Goal: Task Accomplishment & Management: Complete application form

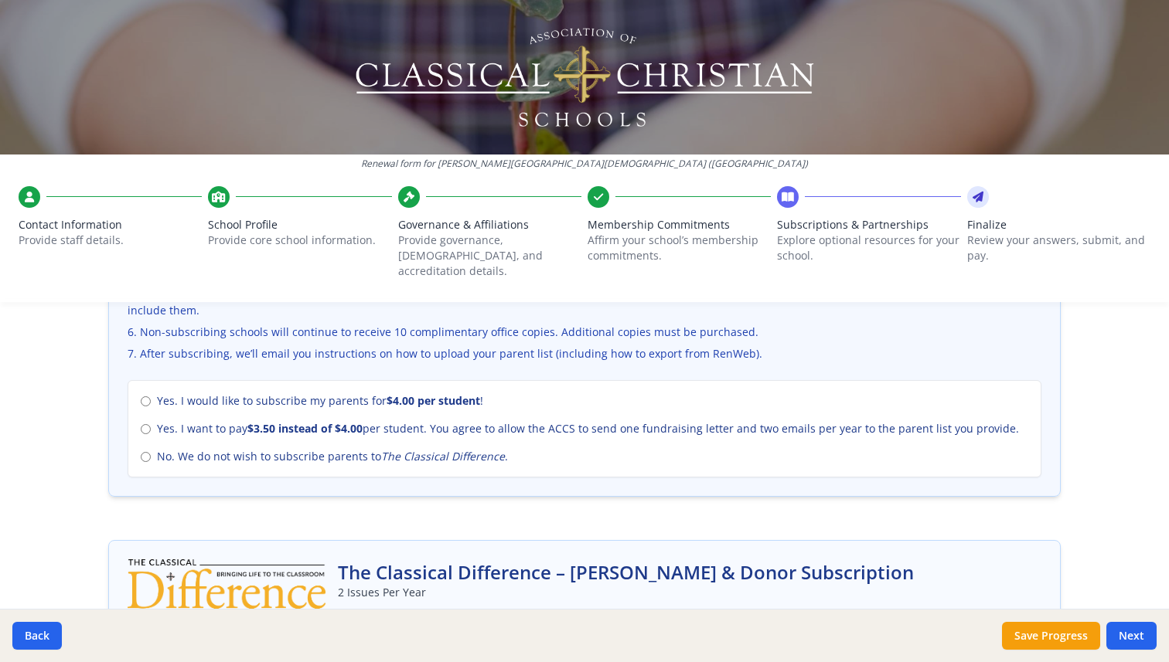
scroll to position [663, 0]
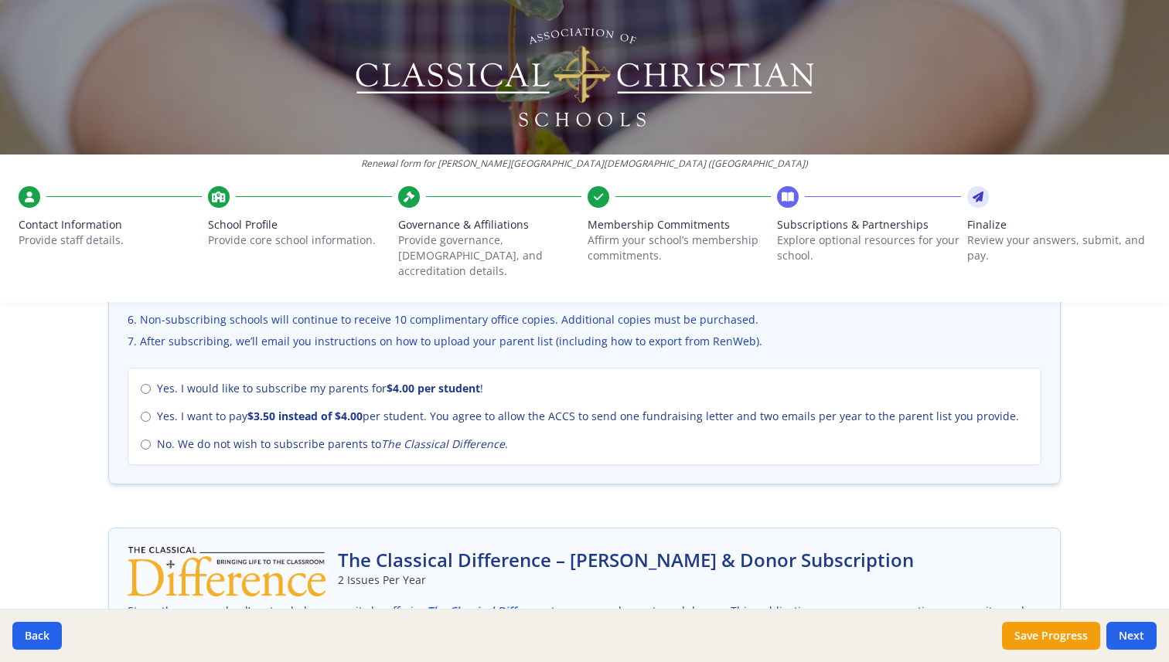
click at [215, 437] on span "No. We do not wish to subscribe parents to The Classical Difference ." at bounding box center [332, 444] width 351 height 15
click at [151, 440] on input "No. We do not wish to subscribe parents to The Classical Difference ." at bounding box center [146, 445] width 10 height 10
radio input "true"
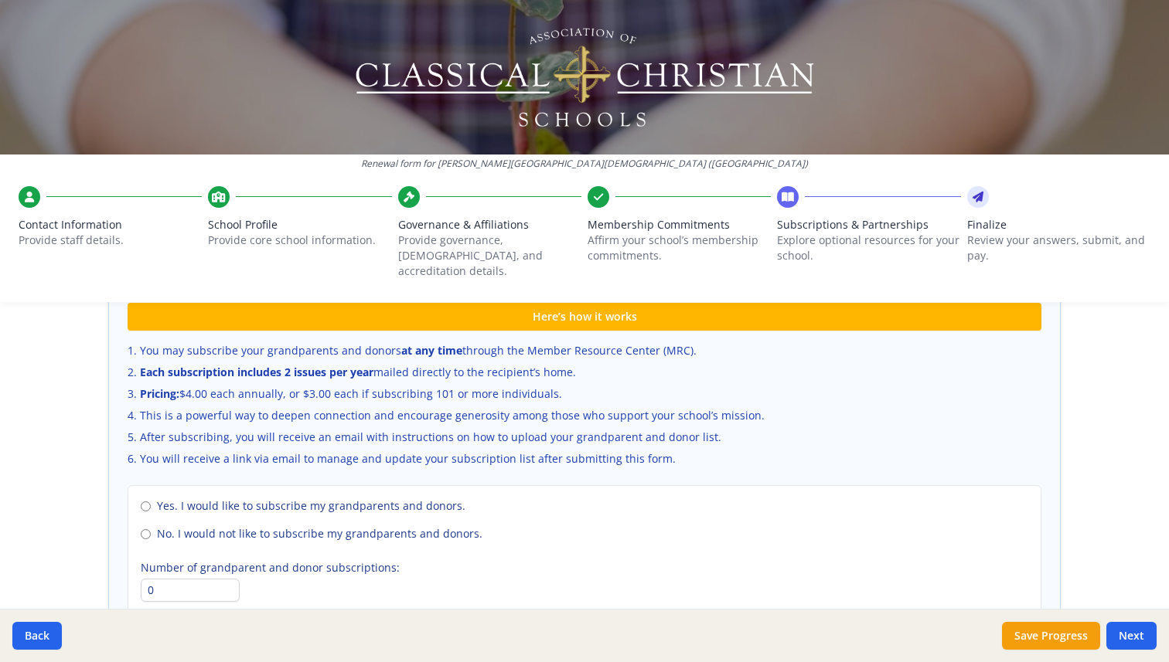
scroll to position [1104, 0]
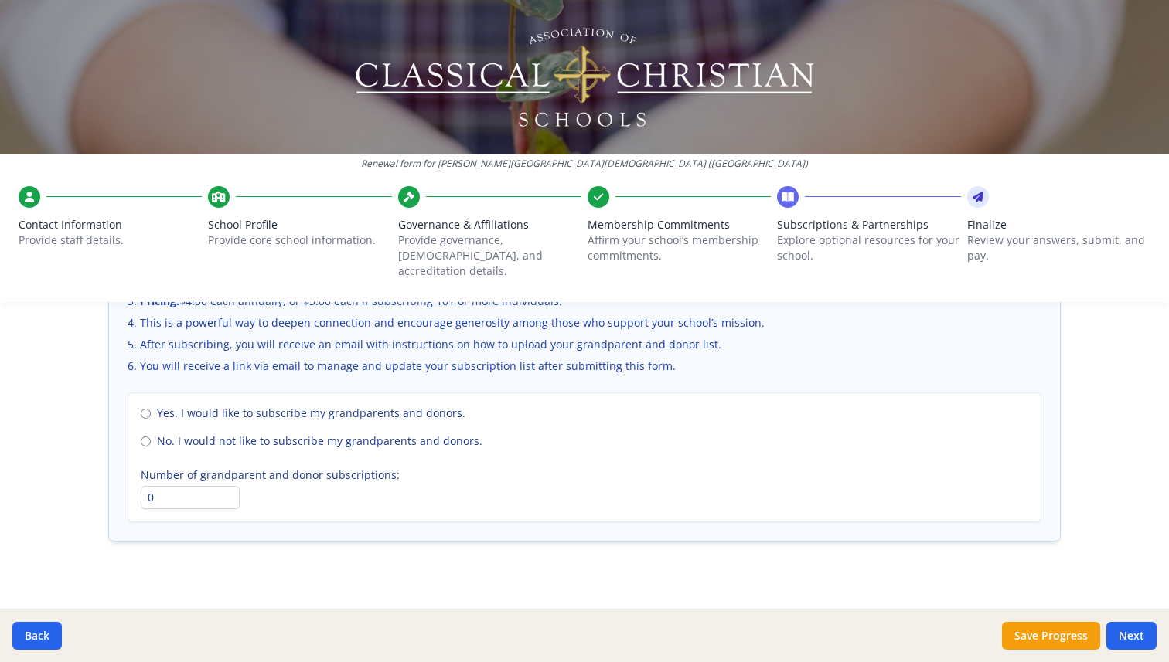
click at [270, 434] on span "No. I would not like to subscribe my grandparents and donors." at bounding box center [319, 441] width 325 height 15
click at [151, 437] on input "No. I would not like to subscribe my grandparents and donors." at bounding box center [146, 442] width 10 height 10
radio input "true"
click at [1123, 633] on button "Next" at bounding box center [1131, 636] width 50 height 28
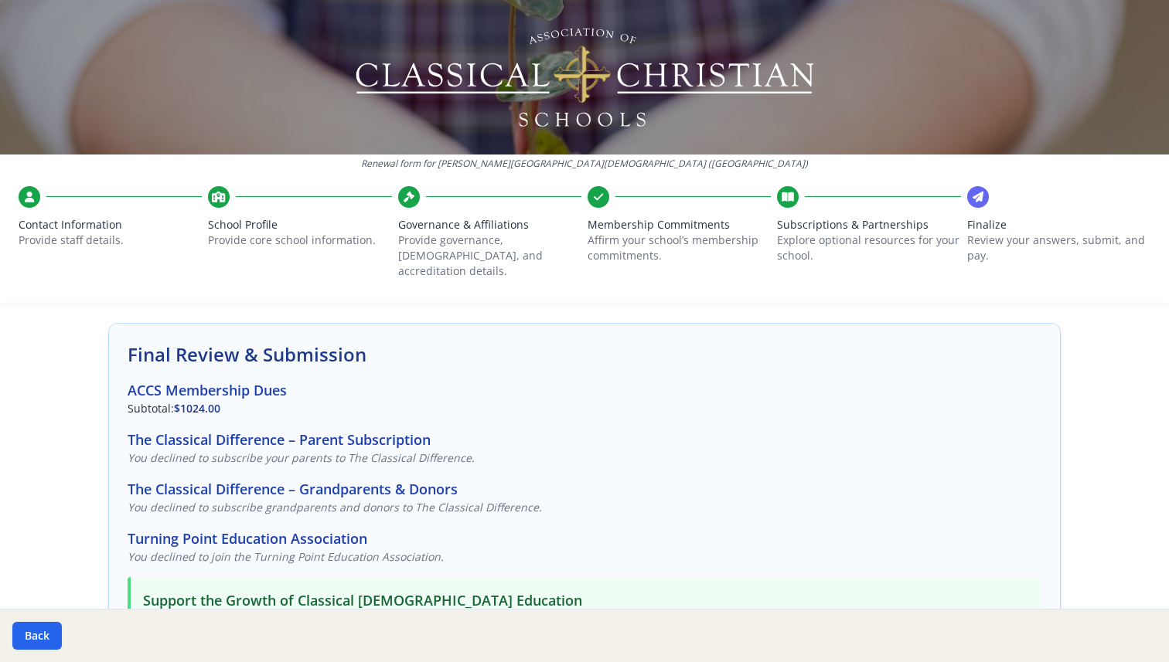
scroll to position [73, 0]
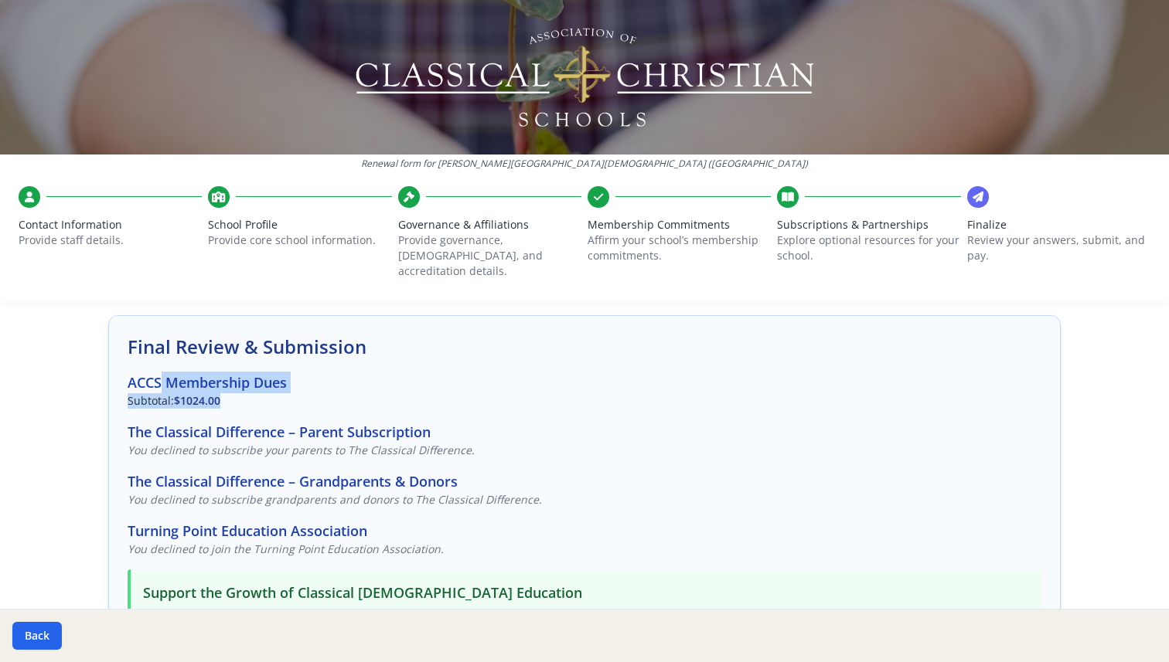
drag, startPoint x: 160, startPoint y: 370, endPoint x: 392, endPoint y: 383, distance: 232.3
click at [392, 383] on div "ACCS Membership Dues Subtotal: $1024.00" at bounding box center [585, 390] width 914 height 37
click at [392, 393] on p "Subtotal: $1024.00" at bounding box center [585, 400] width 914 height 15
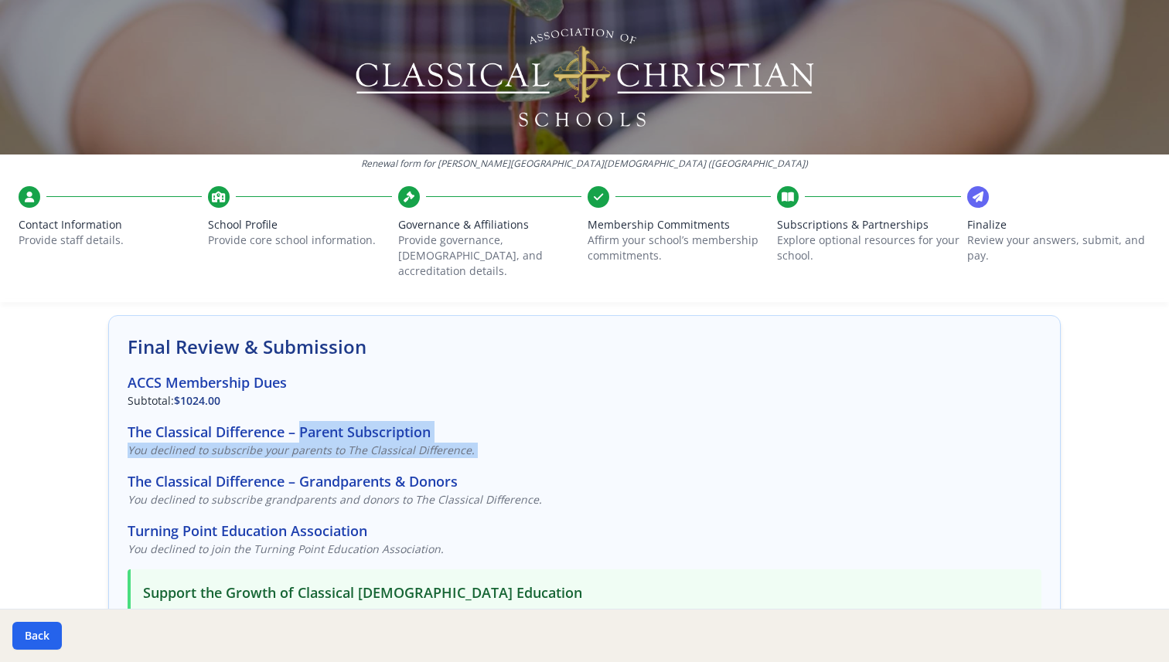
drag, startPoint x: 304, startPoint y: 410, endPoint x: 505, endPoint y: 451, distance: 205.1
click at [504, 451] on div "Final Review & Submission ACCS Membership Dues Subtotal: $1024.00 The Classical…" at bounding box center [584, 617] width 952 height 604
click at [505, 451] on div "Final Review & Submission ACCS Membership Dues Subtotal: $1024.00 The Classical…" at bounding box center [584, 617] width 952 height 604
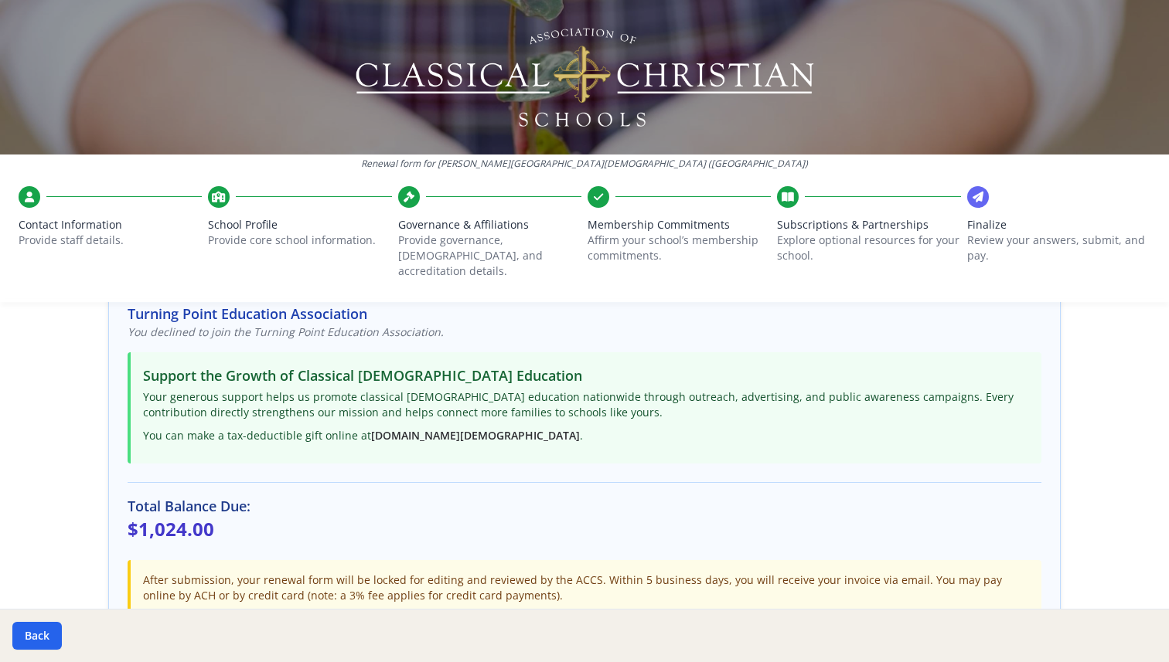
scroll to position [314, 0]
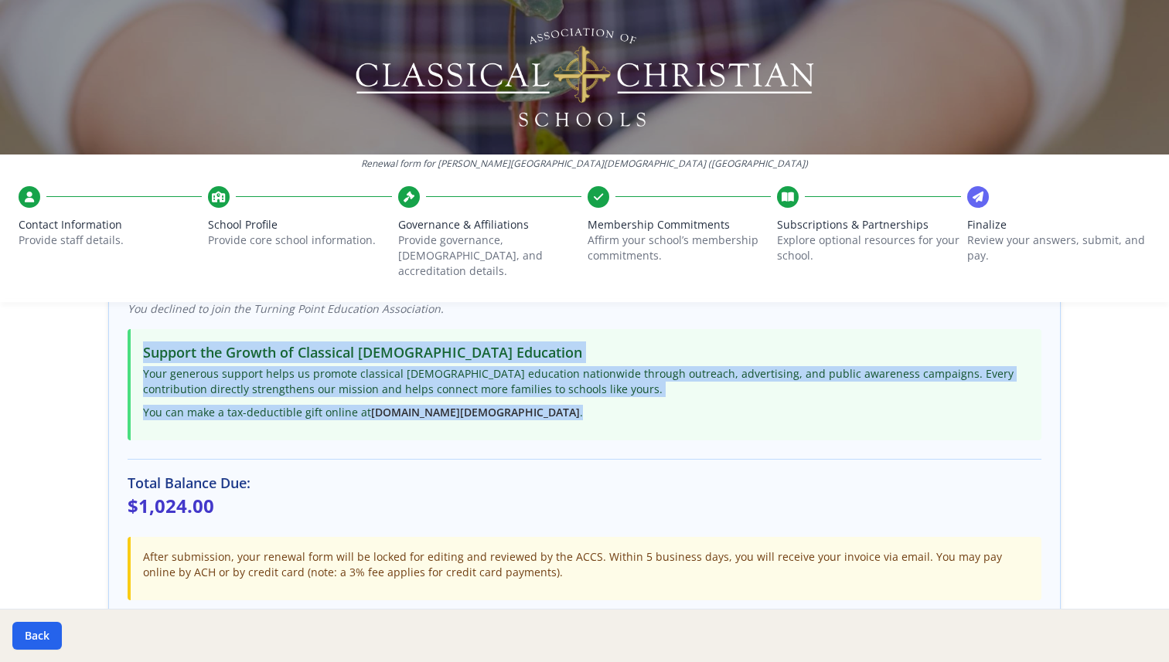
drag, startPoint x: 431, startPoint y: 332, endPoint x: 602, endPoint y: 393, distance: 182.2
click at [601, 393] on div "Support the Growth of Classical [DEMOGRAPHIC_DATA] Education Your generous supp…" at bounding box center [585, 384] width 914 height 111
click at [602, 405] on p "You can make a tax-deductible gift online at [DOMAIN_NAME][URL] ." at bounding box center [586, 412] width 886 height 15
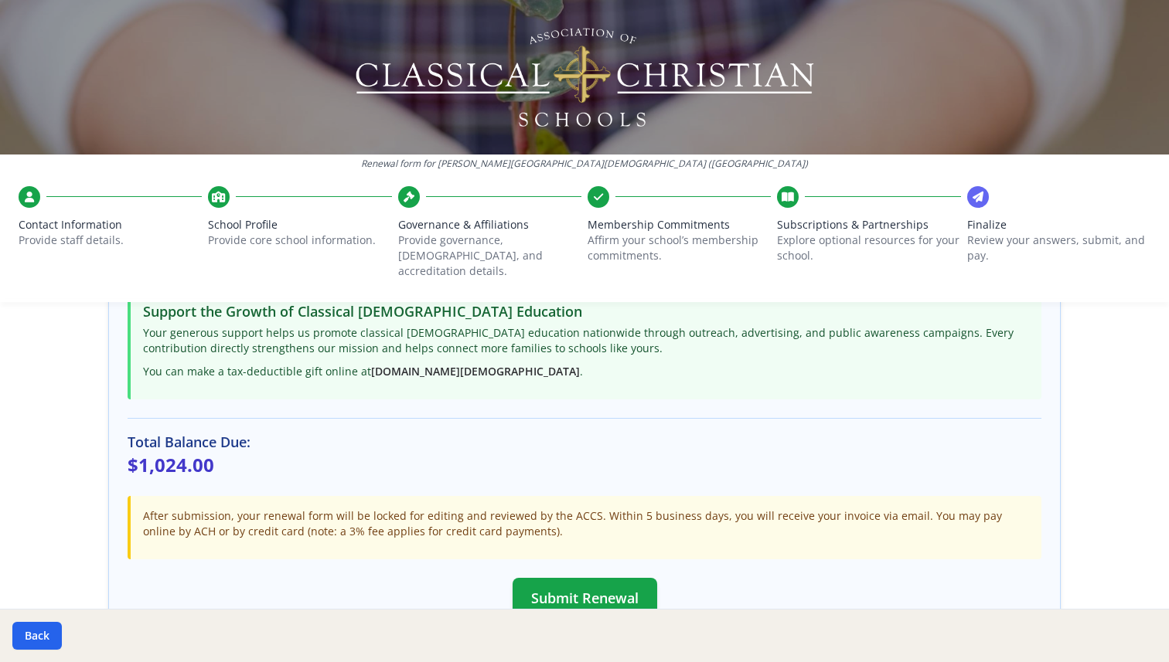
scroll to position [451, 0]
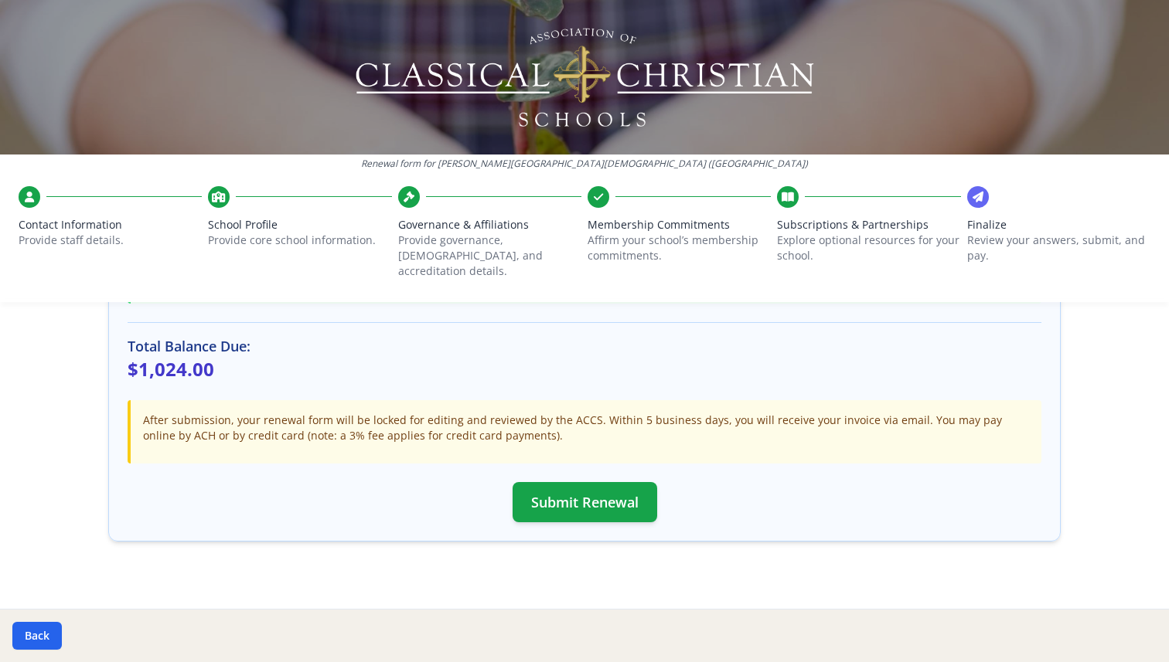
click at [542, 413] on p "After submission, your renewal form will be locked for editing and reviewed by …" at bounding box center [586, 428] width 886 height 31
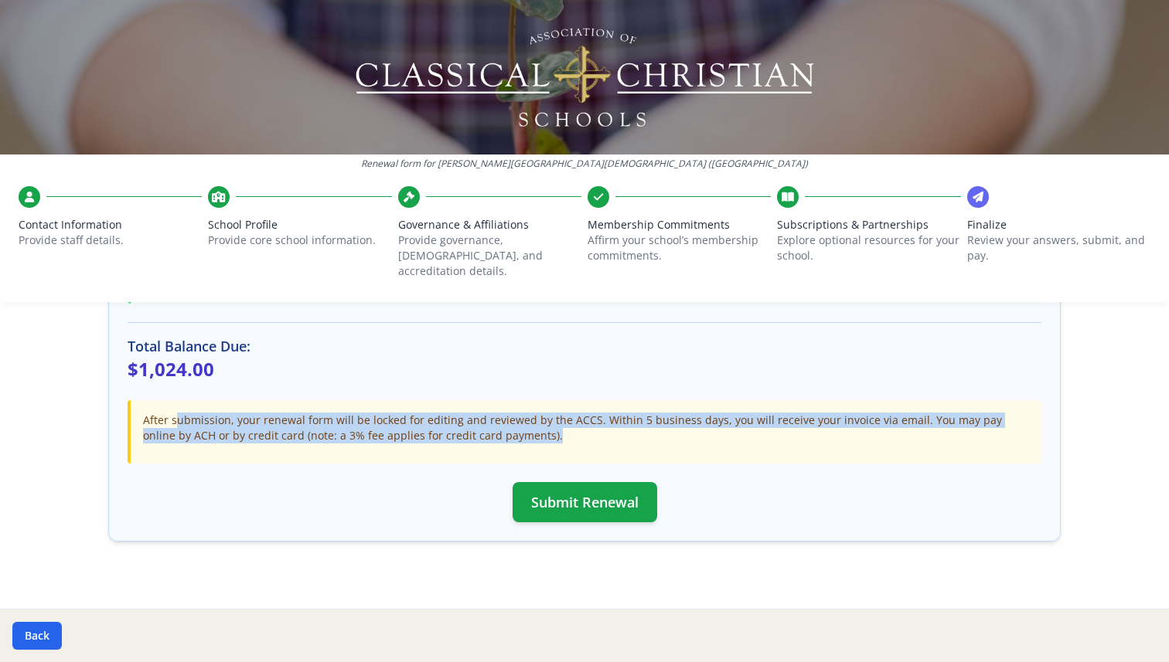
click at [542, 413] on p "After submission, your renewal form will be locked for editing and reviewed by …" at bounding box center [586, 428] width 886 height 31
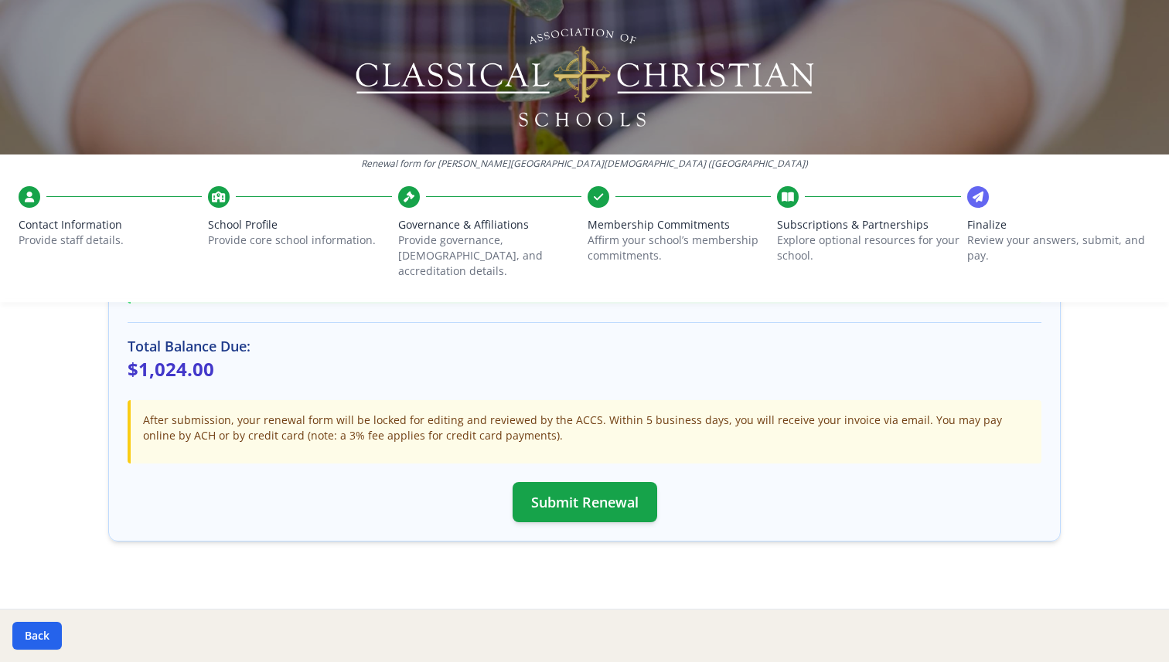
click at [553, 413] on p "After submission, your renewal form will be locked for editing and reviewed by …" at bounding box center [586, 428] width 886 height 31
drag, startPoint x: 223, startPoint y: 356, endPoint x: 114, endPoint y: 337, distance: 110.6
click at [114, 337] on div "Final Review & Submission ACCS Membership Dues Subtotal: $1024.00 The Classical…" at bounding box center [584, 240] width 952 height 604
copy div "Total Balance Due: $1,024.00"
click at [581, 371] on div "Final Review & Submission ACCS Membership Dues Subtotal: $1024.00 The Classical…" at bounding box center [584, 240] width 952 height 604
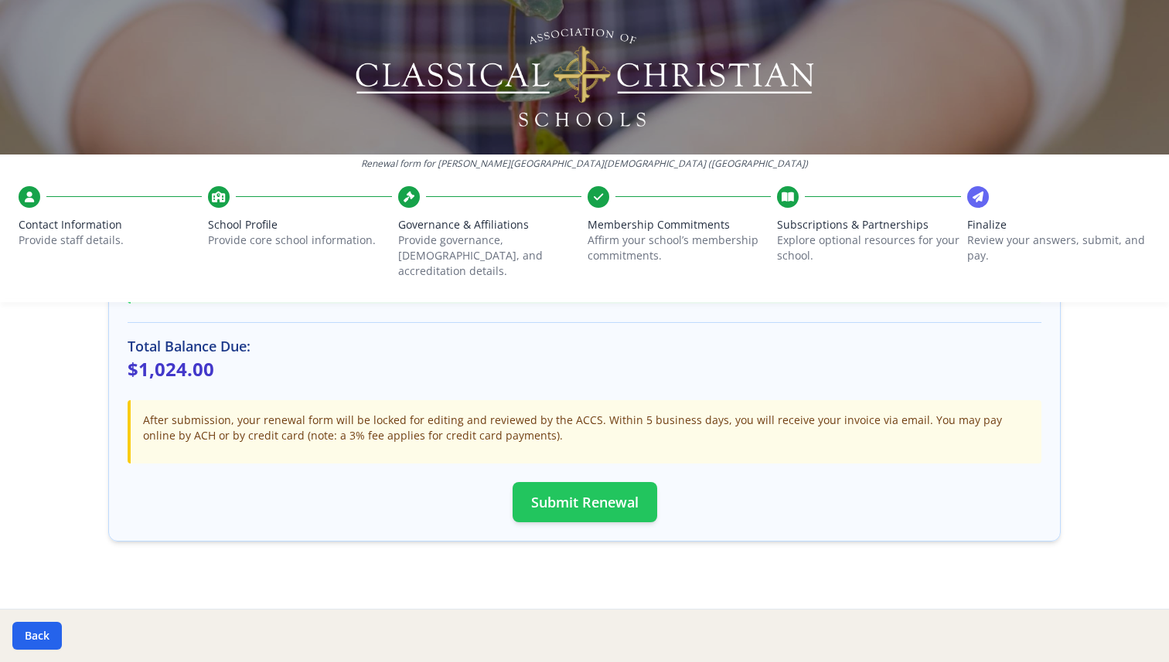
click at [574, 482] on button "Submit Renewal" at bounding box center [585, 502] width 145 height 40
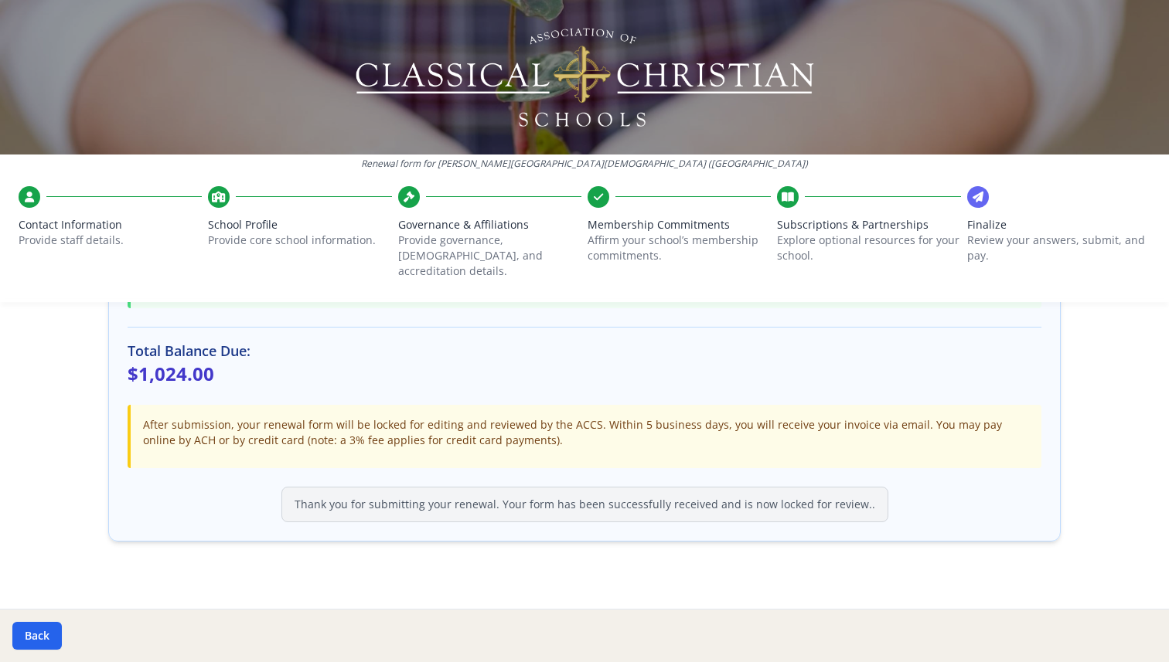
scroll to position [0, 0]
